Goal: Information Seeking & Learning: Understand process/instructions

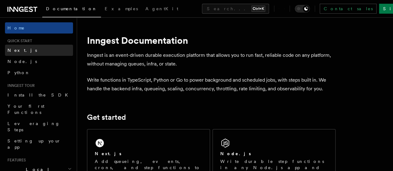
click at [40, 49] on link "Next.js" at bounding box center [39, 50] width 68 height 11
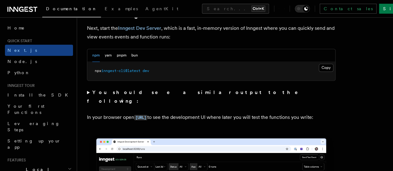
scroll to position [446, 0]
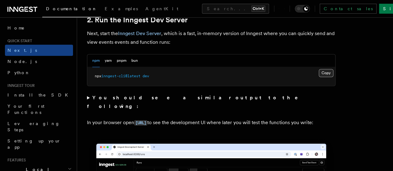
click at [319, 77] on button "Copy Copied" at bounding box center [326, 73] width 15 height 8
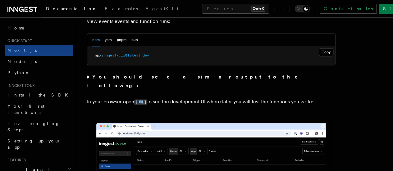
scroll to position [450, 0]
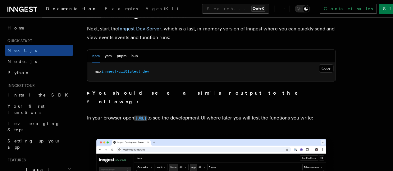
click at [147, 117] on code "[URL]" at bounding box center [140, 118] width 13 height 5
